Goal: Task Accomplishment & Management: Manage account settings

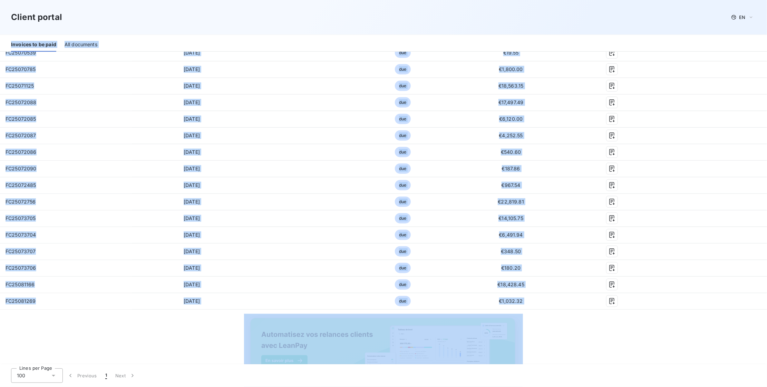
scroll to position [443, 0]
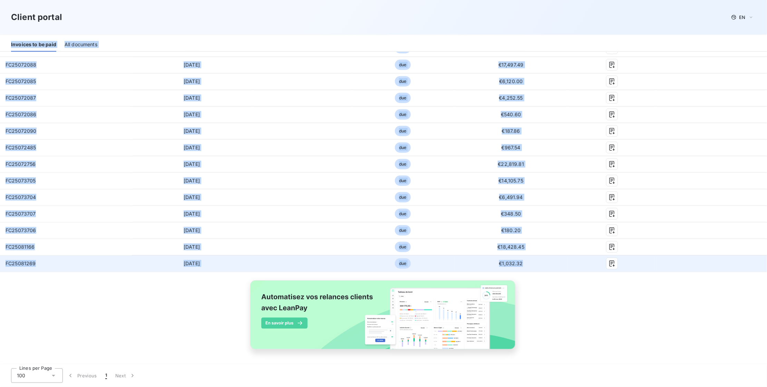
drag, startPoint x: 7, startPoint y: 163, endPoint x: 575, endPoint y: 266, distance: 577.3
click at [575, 266] on div "Client portal EN Welcome to your client portal Newclip Technics Contact us Vert…" at bounding box center [383, 193] width 767 height 387
copy div "Loremips do si amet Con adipiscin Elitseddo 86 Eiusmo te Incid Utlabo Etdolor M…"
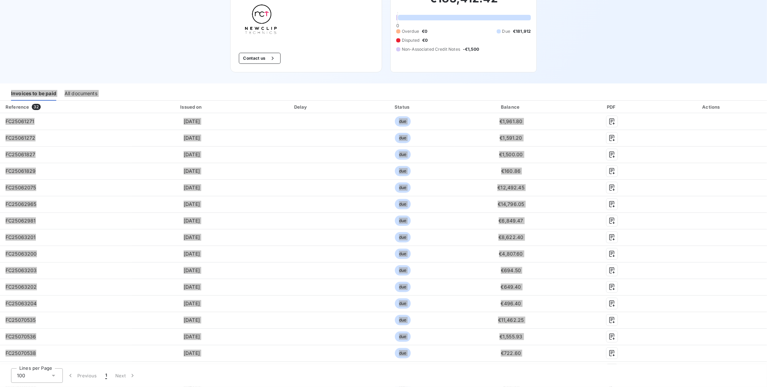
scroll to position [0, 0]
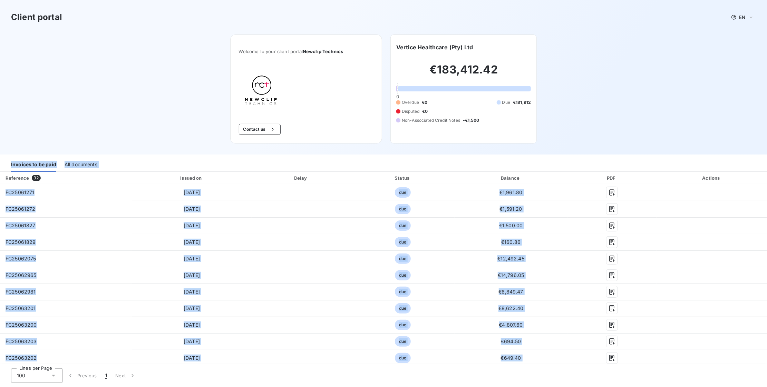
click at [87, 161] on div "All documents" at bounding box center [81, 164] width 33 height 15
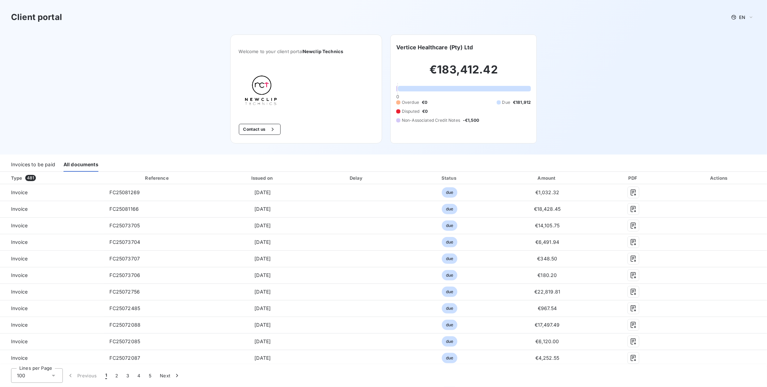
click at [9, 150] on div "Client portal EN Welcome to your client portal Newclip Technics Contact us Vert…" at bounding box center [383, 77] width 767 height 155
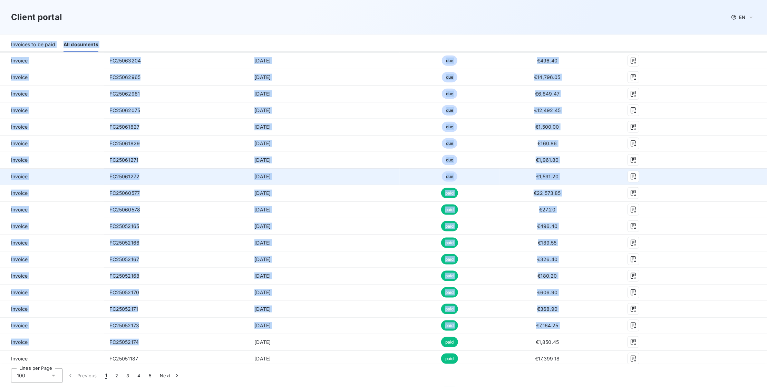
scroll to position [556, 0]
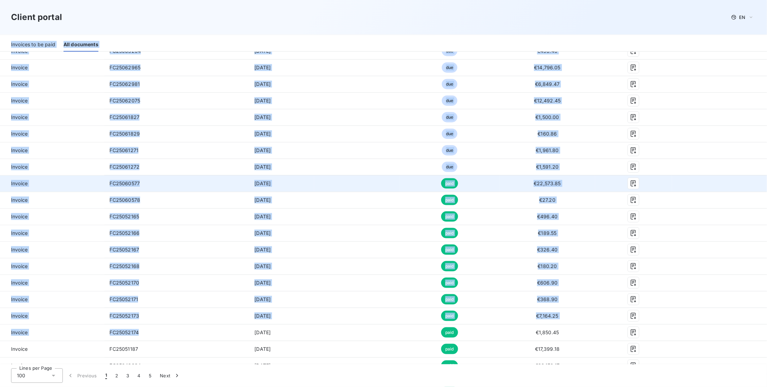
drag, startPoint x: 10, startPoint y: 164, endPoint x: 274, endPoint y: 177, distance: 264.5
click at [274, 177] on div "Client portal EN Welcome to your client portal Newclip Technics Contact us Vert…" at bounding box center [383, 193] width 767 height 387
copy div "Loremips do si amet Con adipiscin Elit 673 Seddoeius Tempor in Utlab Etdolo Mag…"
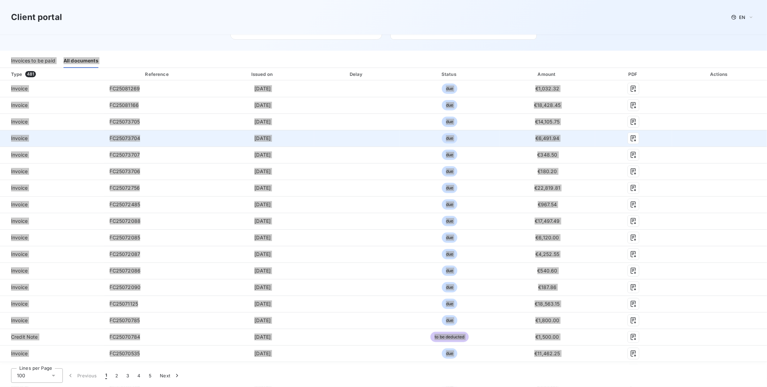
scroll to position [0, 0]
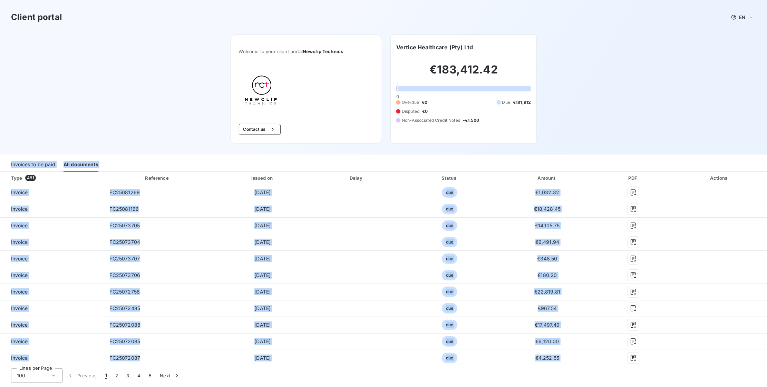
click at [10, 165] on div "Invoices to be paid All documents" at bounding box center [383, 164] width 767 height 15
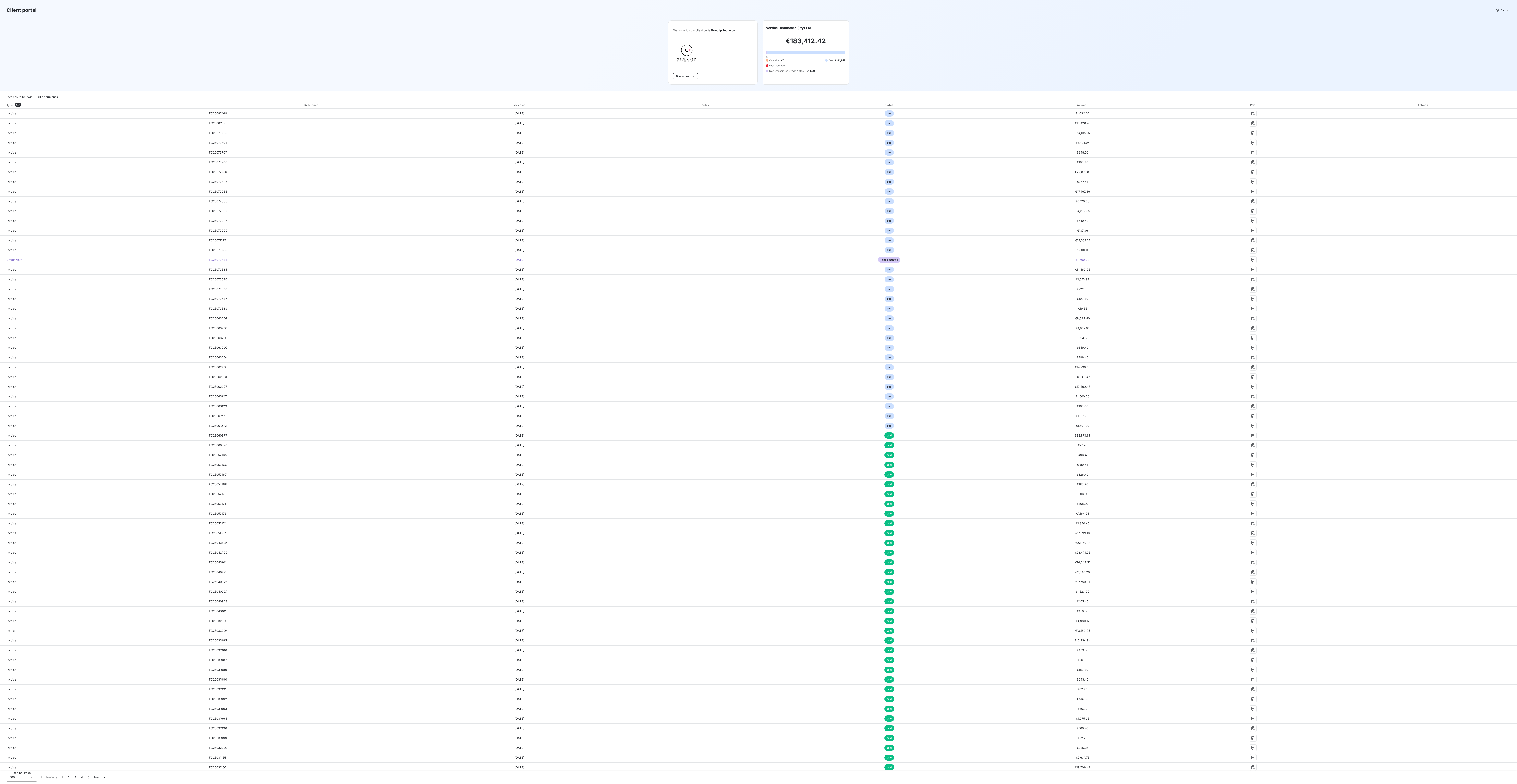
click at [19, 96] on div "Invoices to be paid" at bounding box center [19, 97] width 26 height 9
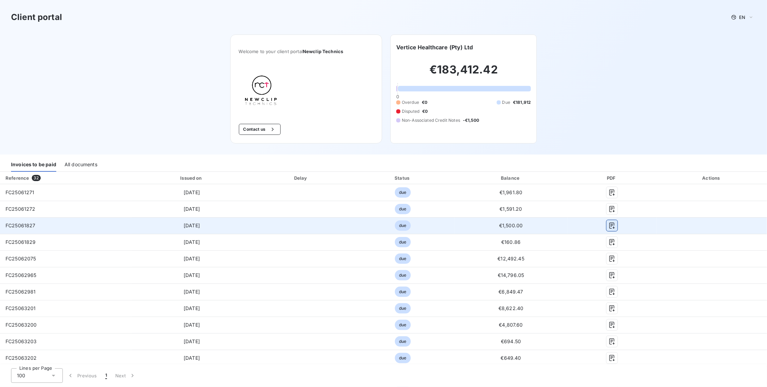
click at [609, 225] on icon "button" at bounding box center [612, 225] width 7 height 7
